Goal: Task Accomplishment & Management: Manage account settings

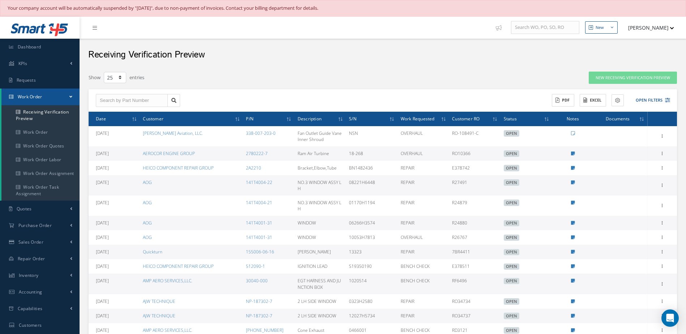
select select "25"
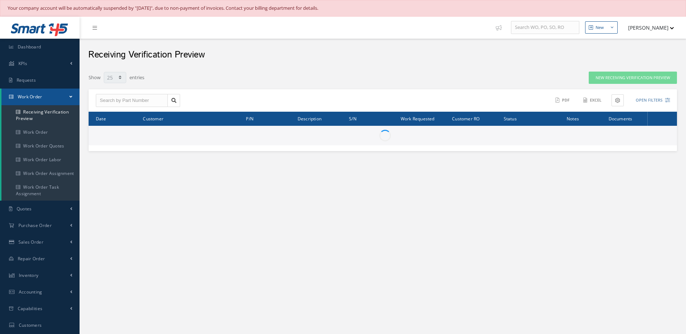
select select "25"
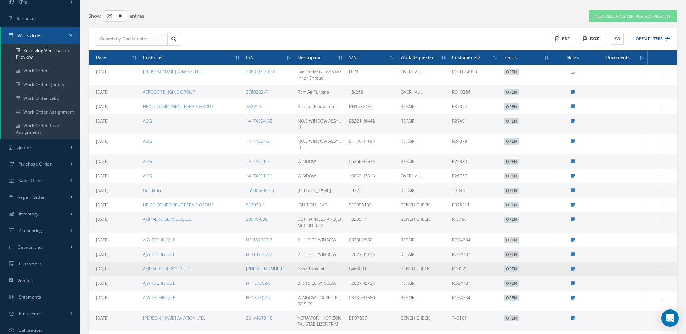
scroll to position [25, 0]
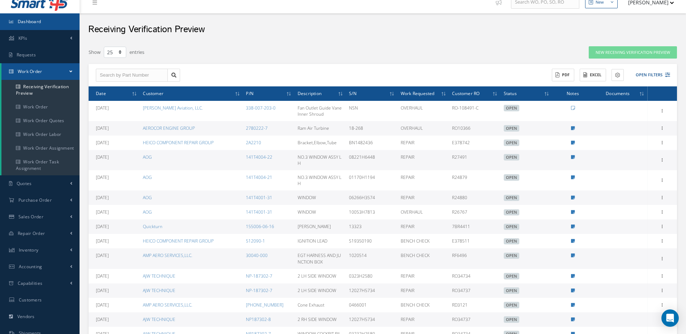
click at [53, 21] on link "Dashboard" at bounding box center [40, 21] width 80 height 17
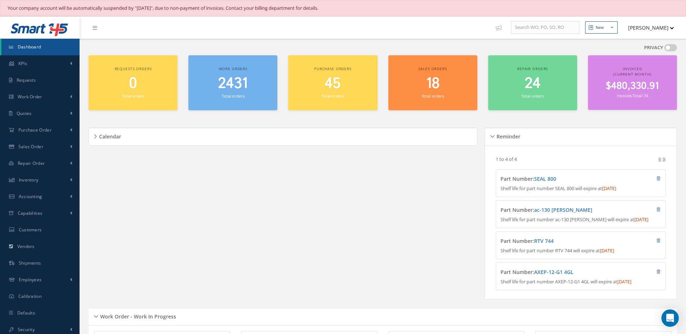
click at [247, 82] on span "2431" at bounding box center [233, 83] width 30 height 21
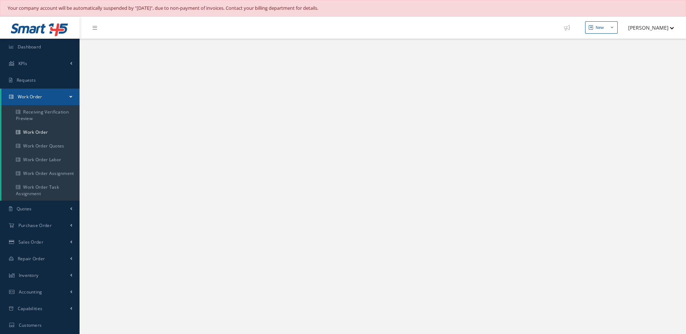
select select "25"
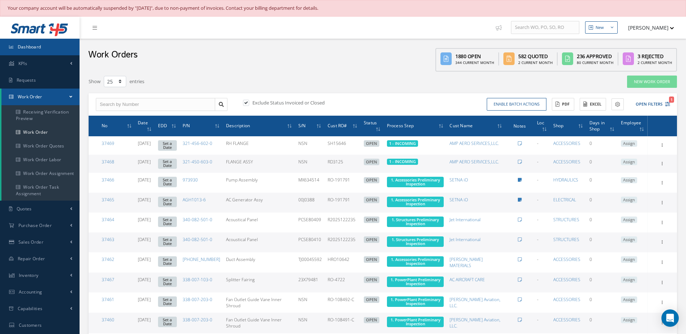
click at [41, 47] on link "Dashboard" at bounding box center [40, 47] width 80 height 17
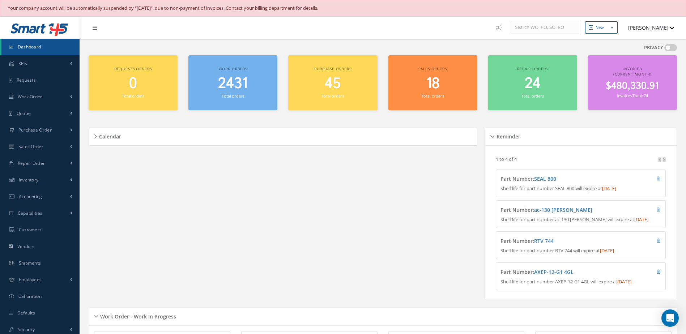
click at [40, 47] on span "Dashboard" at bounding box center [30, 47] width 24 height 6
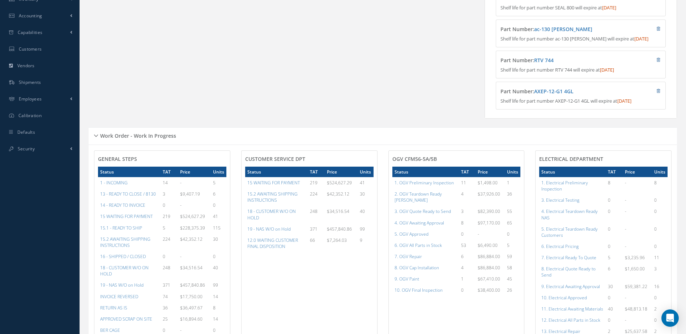
scroll to position [362, 0]
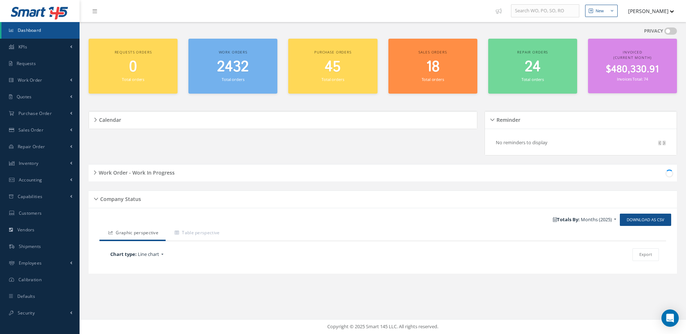
scroll to position [17, 0]
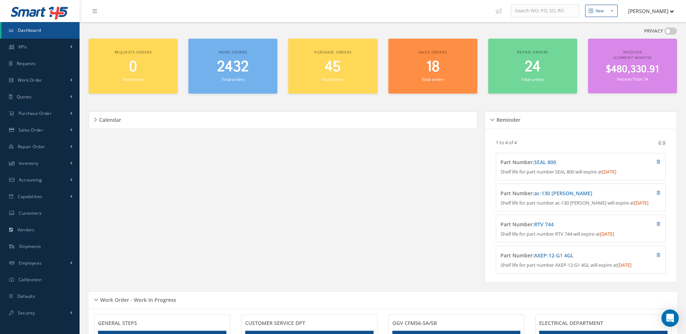
click at [33, 29] on span "Dashboard" at bounding box center [30, 30] width 24 height 6
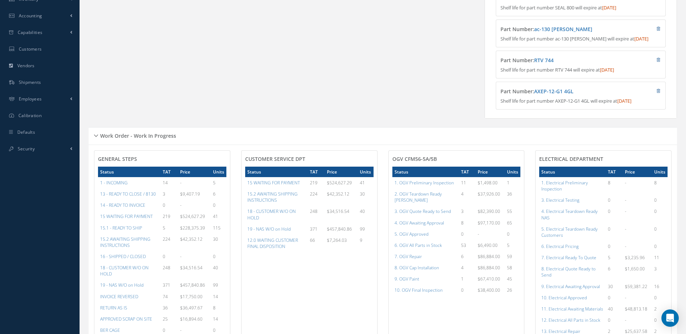
scroll to position [325, 0]
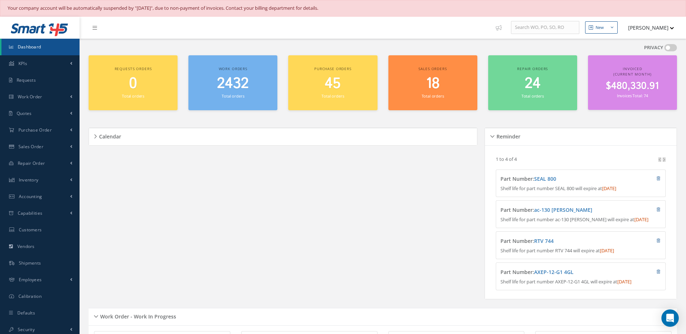
click at [26, 47] on span "Dashboard" at bounding box center [30, 47] width 24 height 6
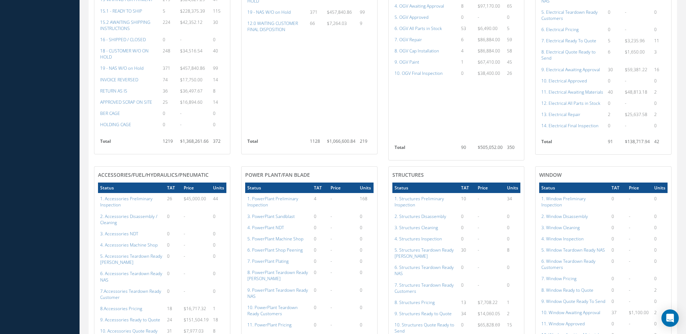
scroll to position [217, 0]
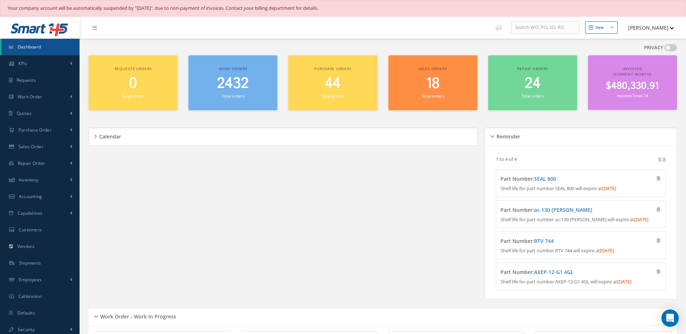
click at [232, 91] on span "2432" at bounding box center [233, 83] width 32 height 21
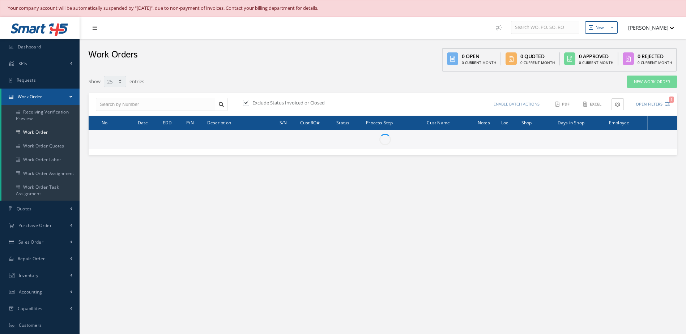
select select "25"
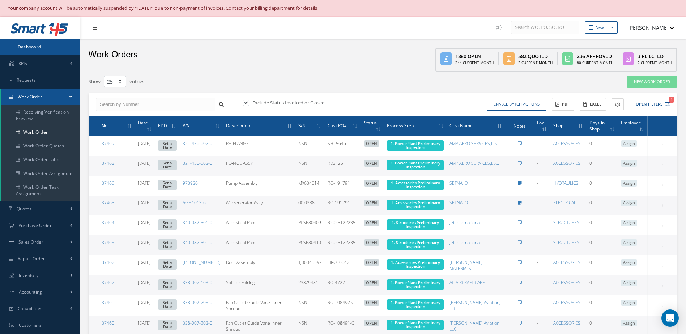
click at [52, 48] on link "Dashboard" at bounding box center [40, 47] width 80 height 17
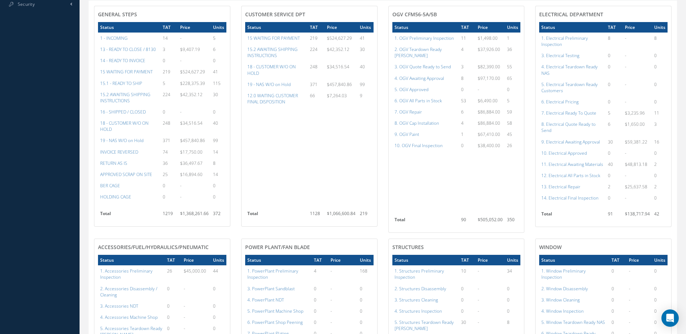
scroll to position [325, 0]
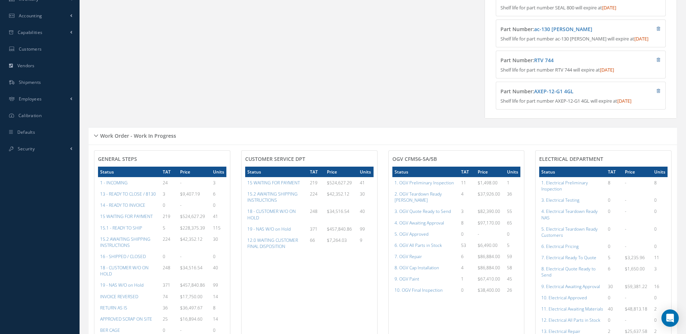
scroll to position [108, 0]
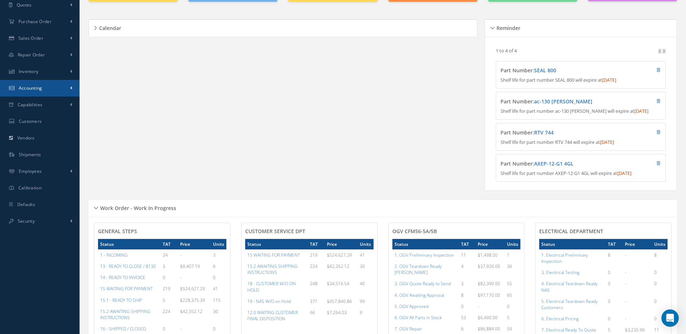
click at [40, 87] on span "Accounting" at bounding box center [31, 88] width 24 height 6
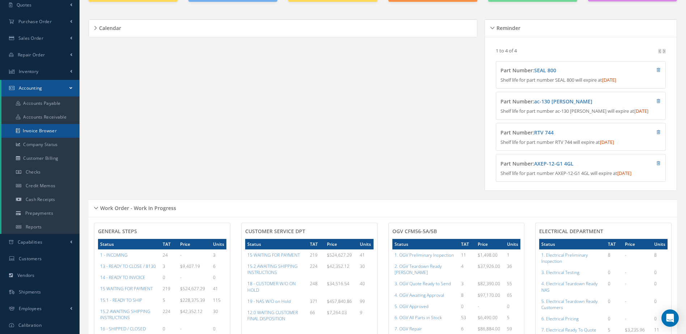
click at [49, 133] on link "Invoice Browser" at bounding box center [40, 131] width 78 height 14
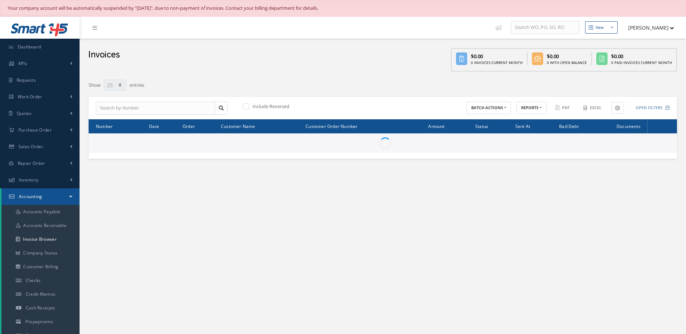
select select "25"
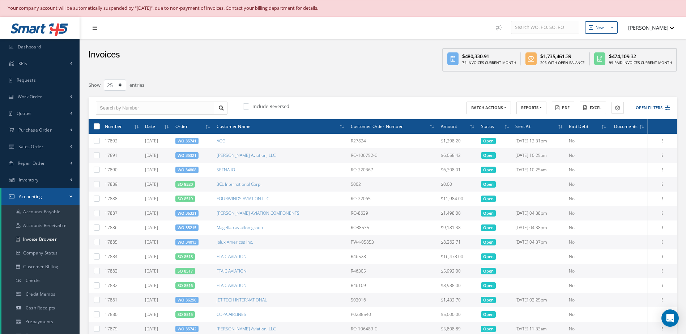
scroll to position [145, 0]
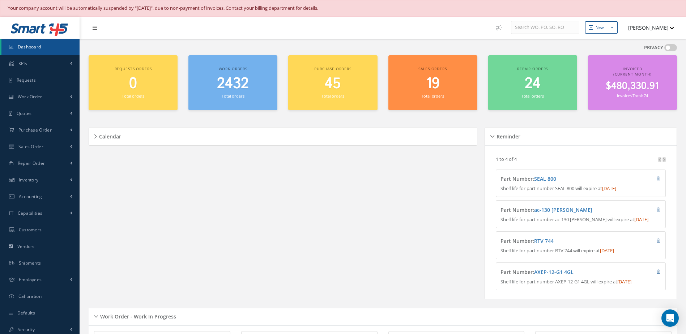
click at [58, 51] on link "Dashboard" at bounding box center [40, 47] width 78 height 17
click at [225, 98] on small "Total orders" at bounding box center [233, 95] width 22 height 5
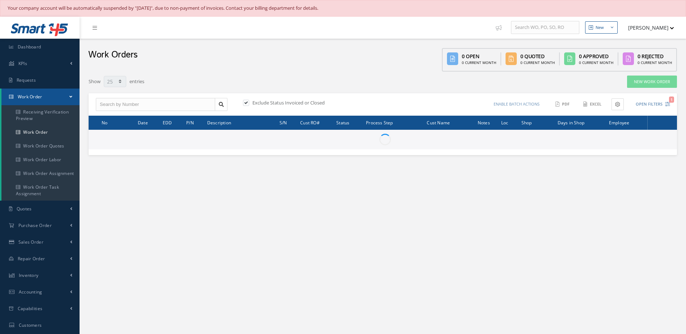
select select "25"
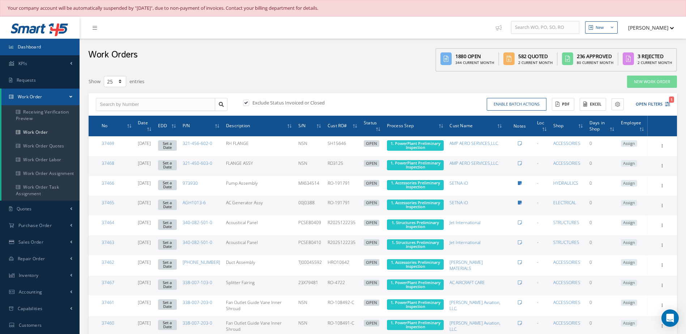
click at [38, 48] on span "Dashboard" at bounding box center [30, 47] width 24 height 6
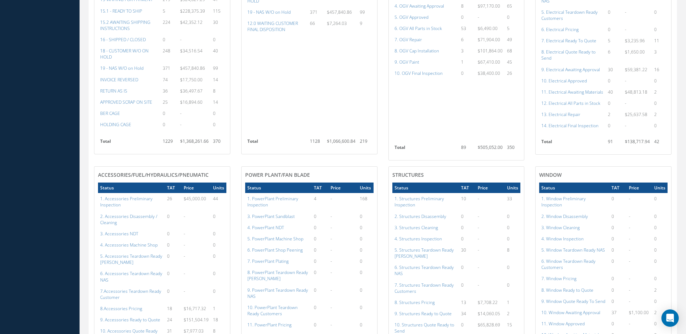
scroll to position [615, 0]
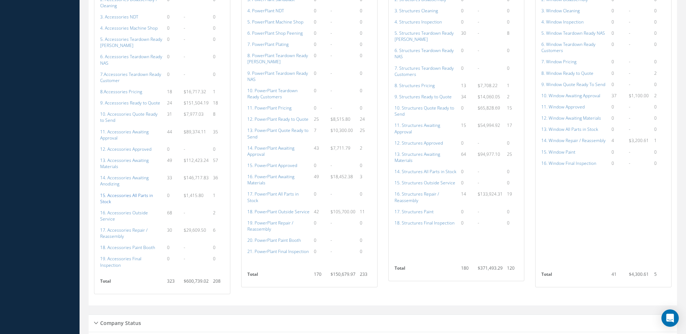
click at [118, 195] on a=115&excludeInternalCustomer=false&excludeInvoicedOrClosed=true&shop_id=14&filtersHidded"] "15. Accessories All Parts in Stock" at bounding box center [126, 198] width 53 height 12
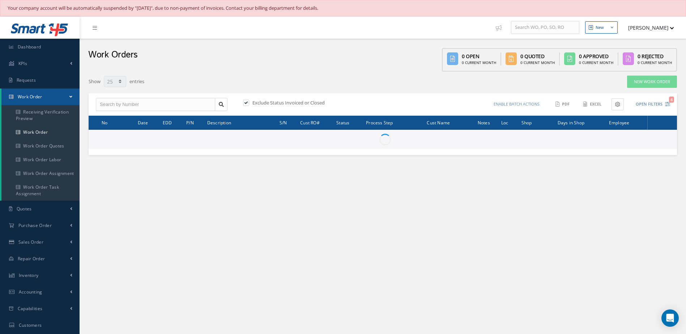
select select "25"
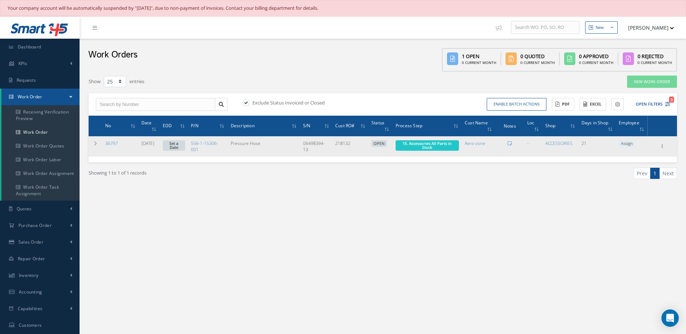
click at [185, 145] on link "Set a Date" at bounding box center [174, 145] width 23 height 10
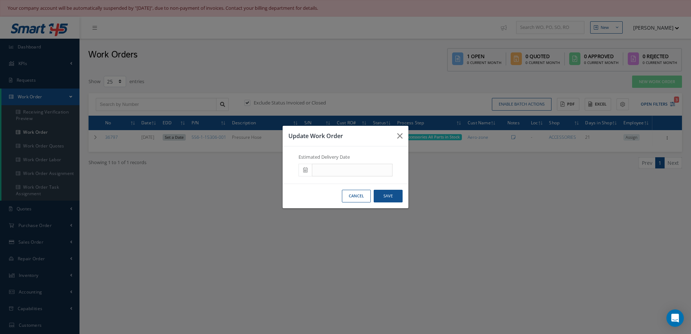
click at [303, 171] on span at bounding box center [305, 170] width 13 height 13
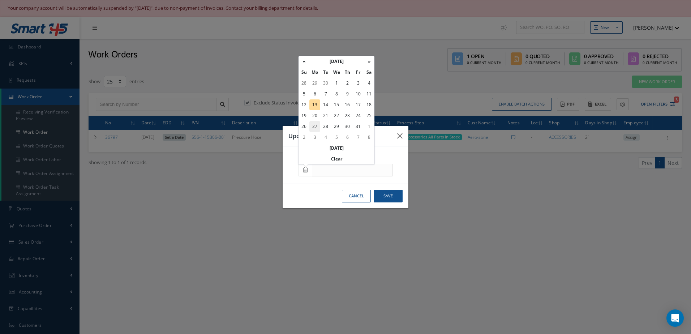
click at [317, 124] on td "27" at bounding box center [315, 126] width 11 height 11
type input "10/27/2025"
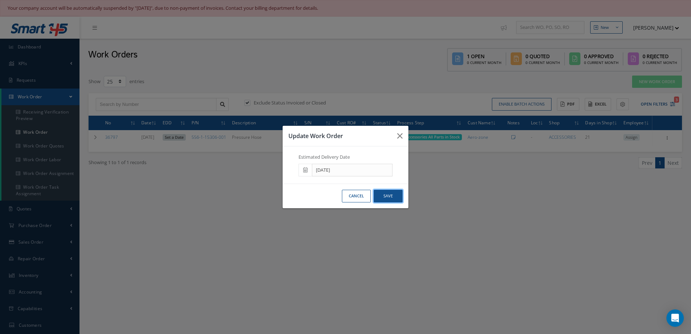
click at [387, 198] on button "Save" at bounding box center [388, 196] width 29 height 13
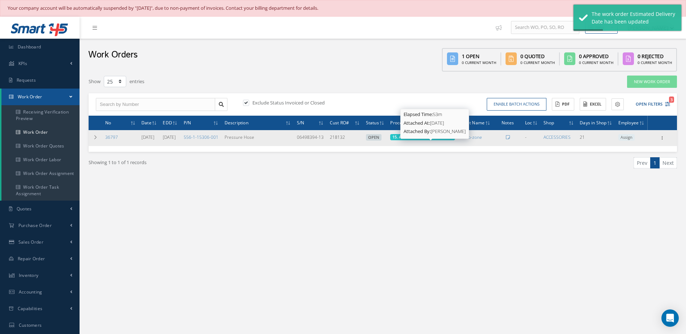
click at [427, 140] on span "15. Accessories All Parts in Stock" at bounding box center [422, 136] width 60 height 5
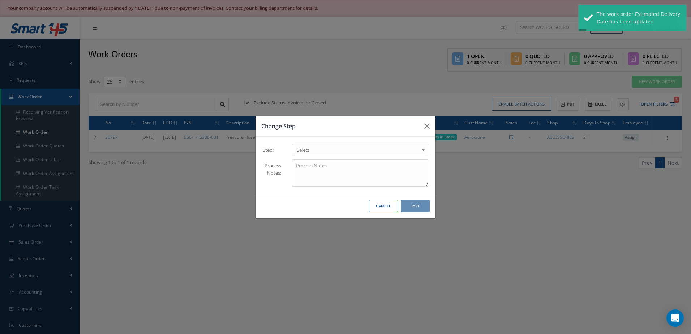
click at [408, 151] on span "Select" at bounding box center [358, 150] width 122 height 9
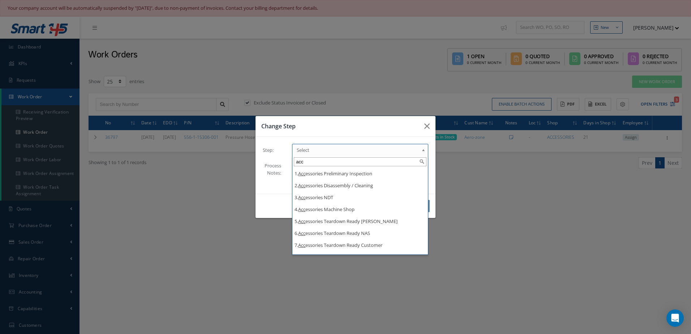
scroll to position [128, 0]
type input "acc"
click at [503, 220] on div "Change Step Step: 1 - INCOMING 1.1 Yusniel Montano 1.2 Electrical 1.4 Evelin Sa…" at bounding box center [345, 167] width 691 height 334
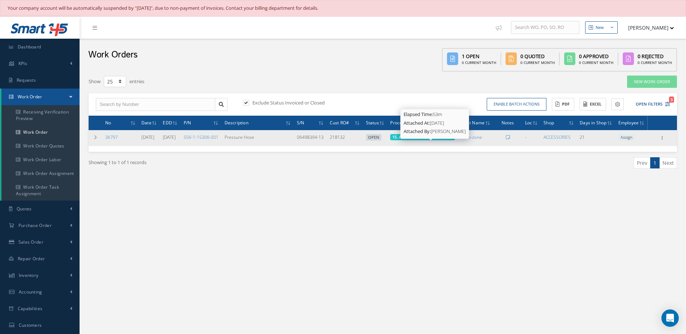
click at [435, 140] on span "15. Accessories All Parts in Stock" at bounding box center [422, 136] width 60 height 5
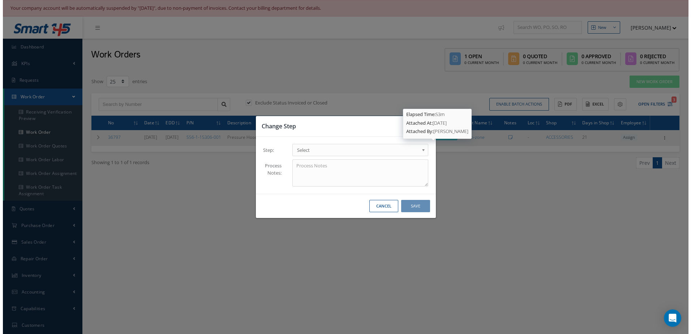
scroll to position [0, 0]
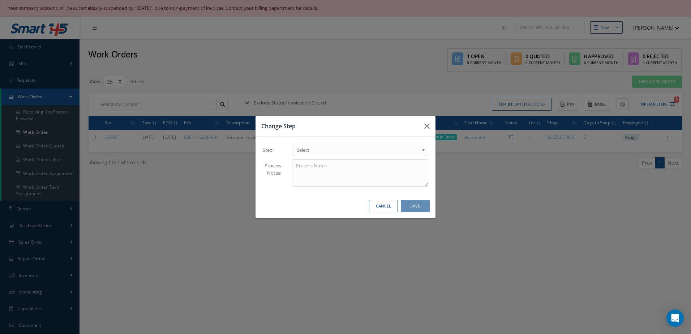
click at [341, 152] on span "Select" at bounding box center [358, 150] width 122 height 9
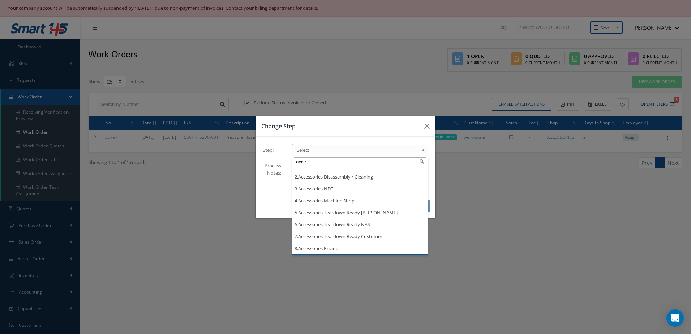
type input "acce"
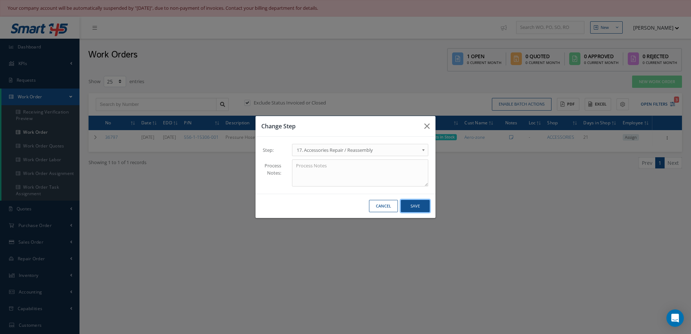
click at [429, 205] on button "Save" at bounding box center [415, 206] width 29 height 13
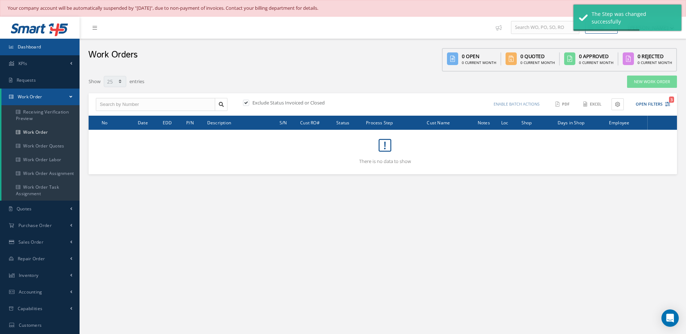
click at [42, 45] on link "Dashboard" at bounding box center [40, 47] width 80 height 17
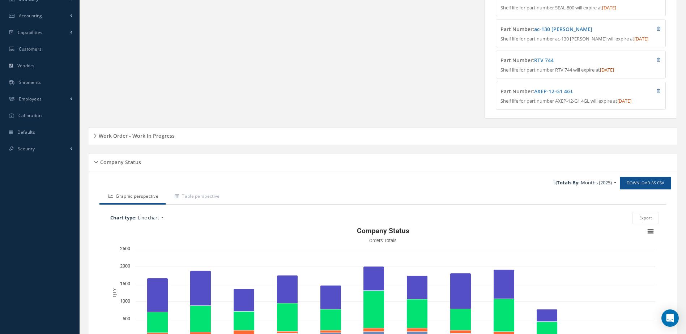
scroll to position [257, 0]
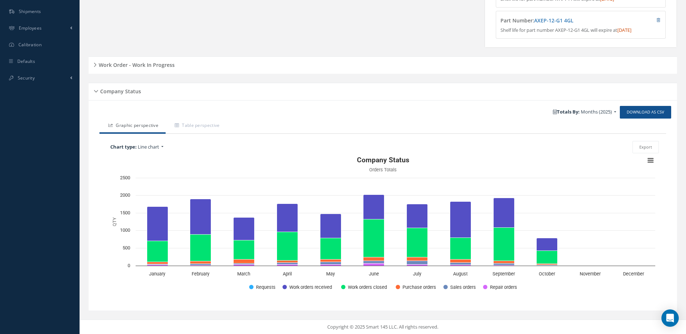
click at [175, 65] on div "Work Order - Work In Progress" at bounding box center [383, 65] width 588 height 11
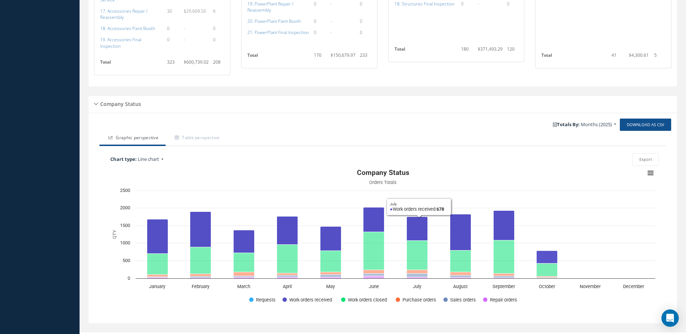
scroll to position [617, 0]
